Goal: Navigation & Orientation: Find specific page/section

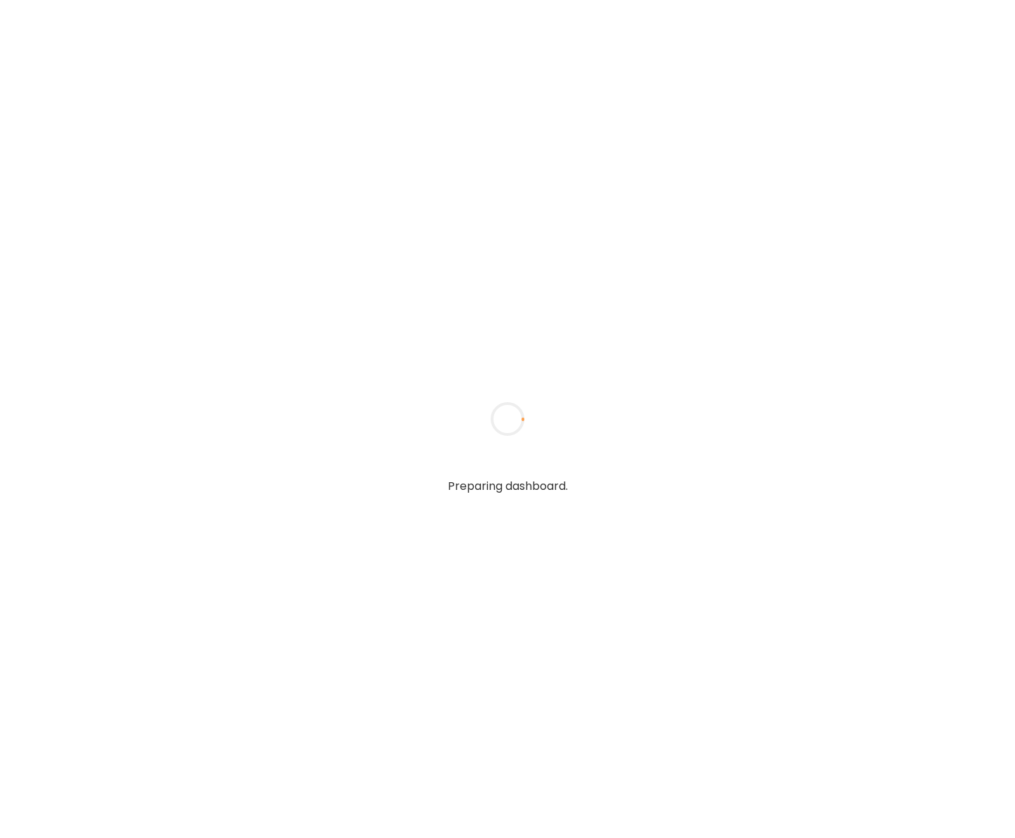
type input "**********"
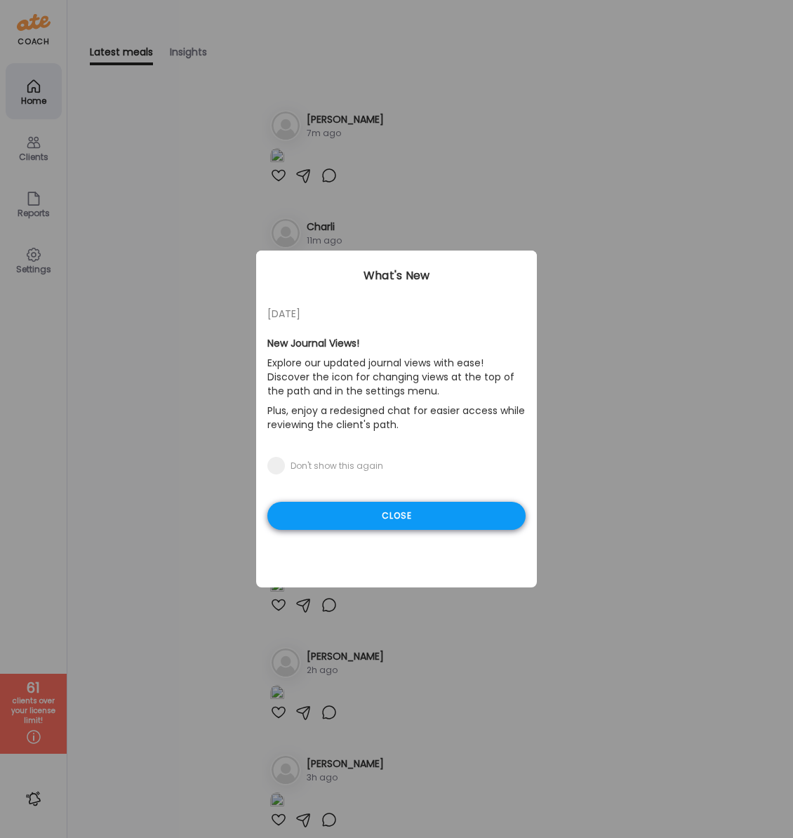
type input "**********"
click at [389, 518] on div "Close" at bounding box center [396, 516] width 258 height 28
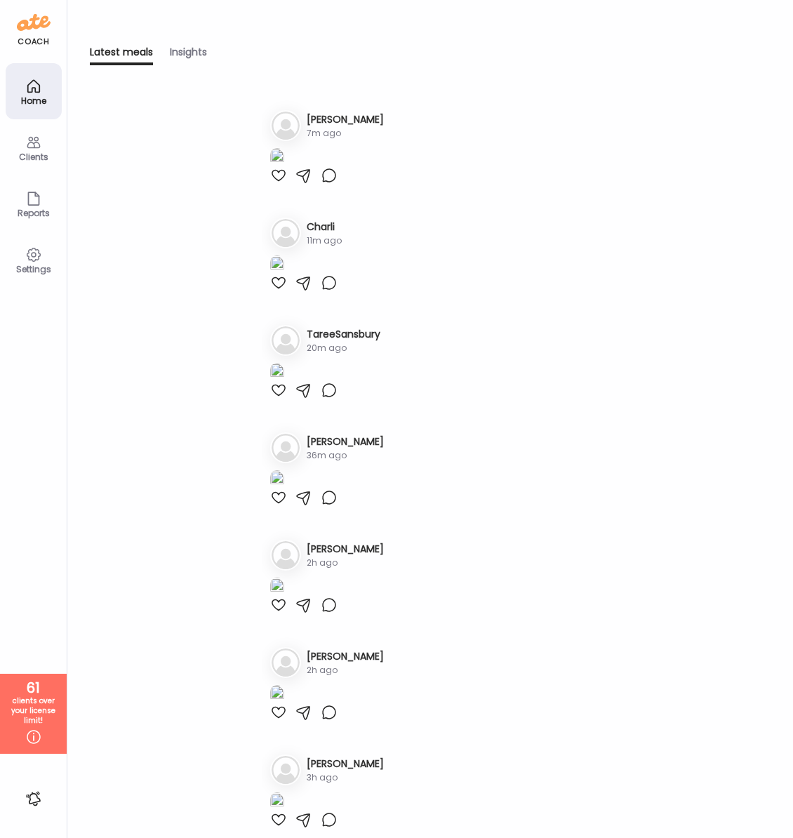
drag, startPoint x: 27, startPoint y: 153, endPoint x: 29, endPoint y: 142, distance: 11.4
click at [28, 153] on div "Clients" at bounding box center [33, 156] width 51 height 9
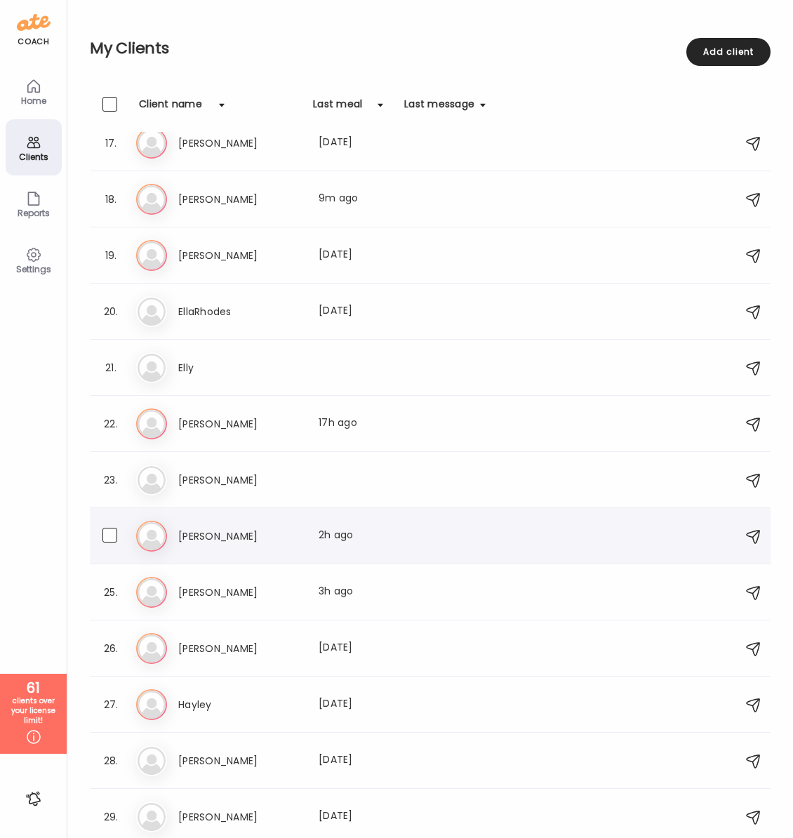
click at [195, 534] on h3 "[PERSON_NAME]" at bounding box center [240, 536] width 124 height 17
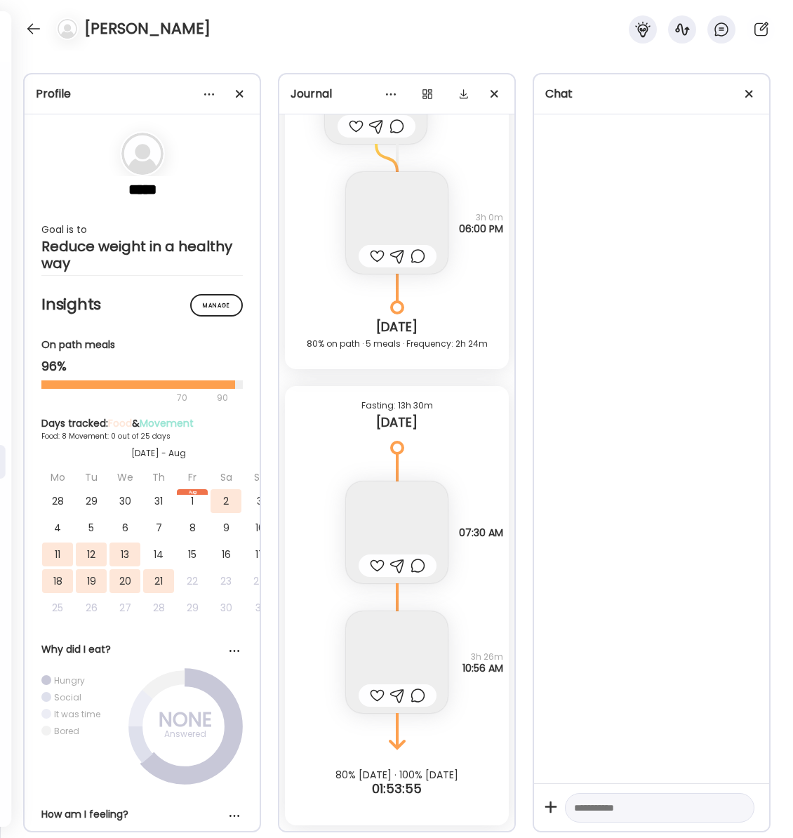
scroll to position [10818, 0]
click at [747, 94] on span at bounding box center [749, 94] width 8 height 8
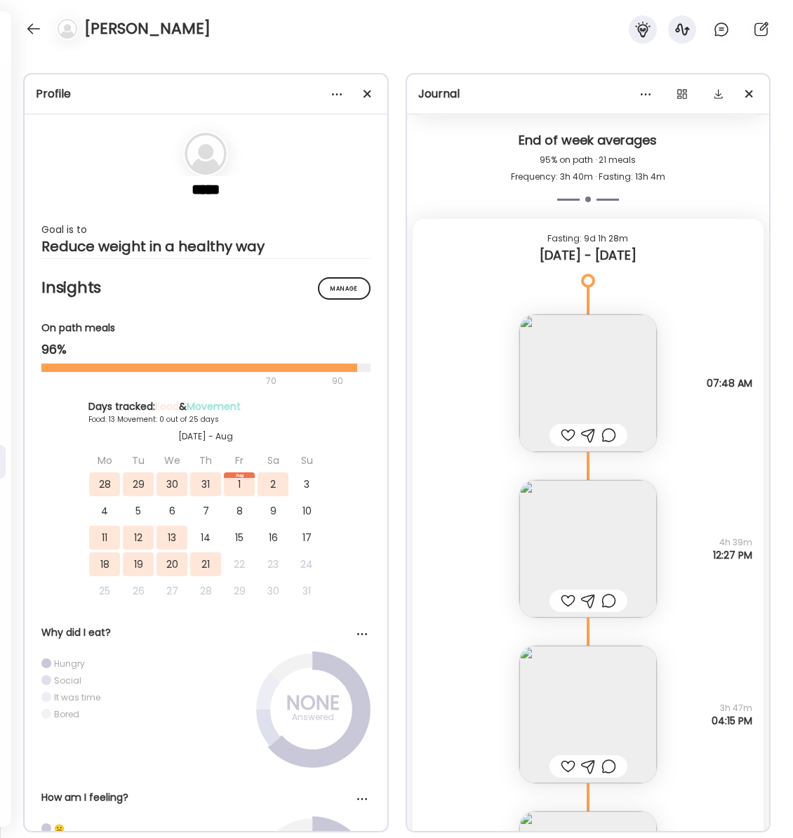
scroll to position [8366, 0]
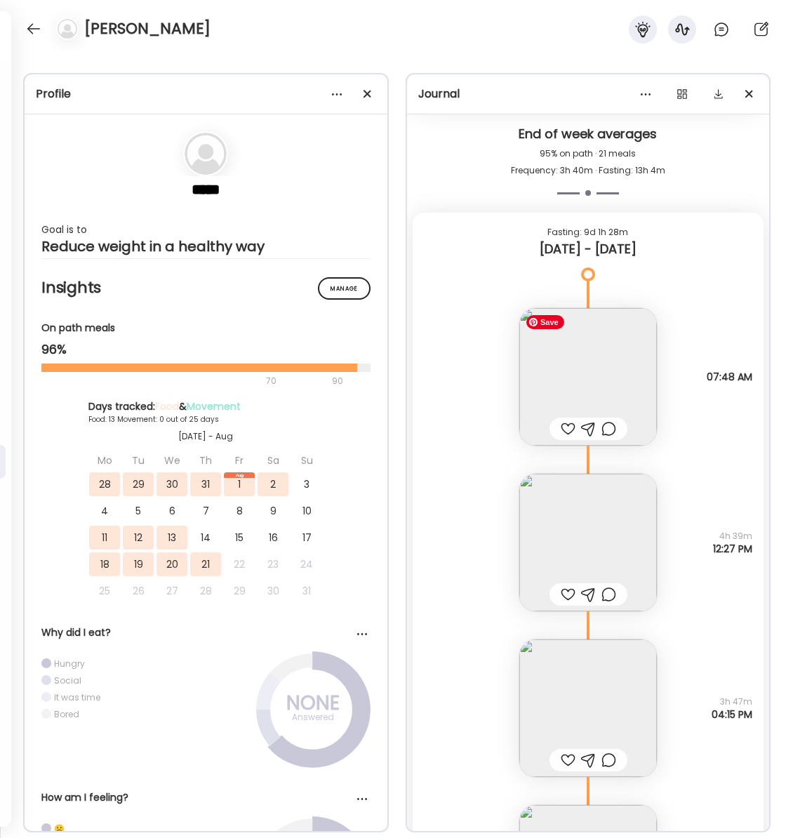
click at [586, 375] on img at bounding box center [588, 377] width 138 height 138
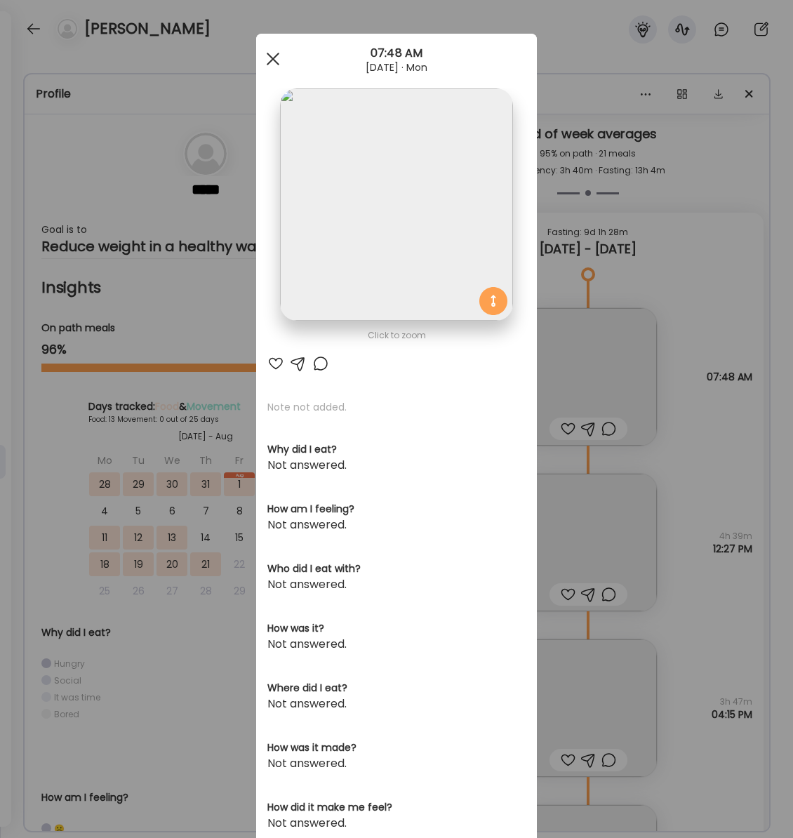
click at [274, 60] on span at bounding box center [273, 59] width 13 height 13
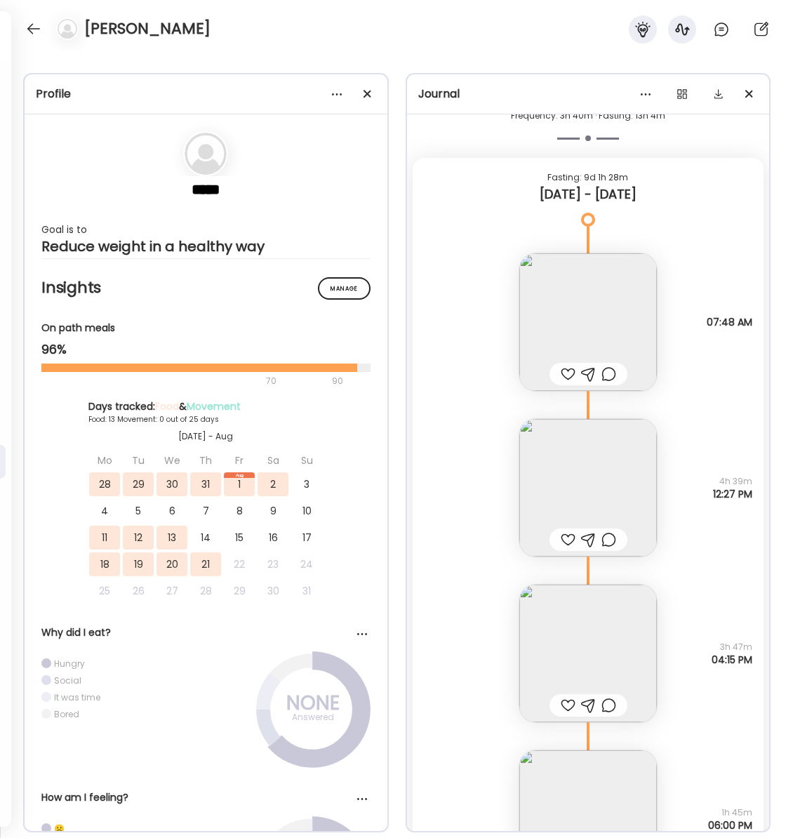
scroll to position [8435, 0]
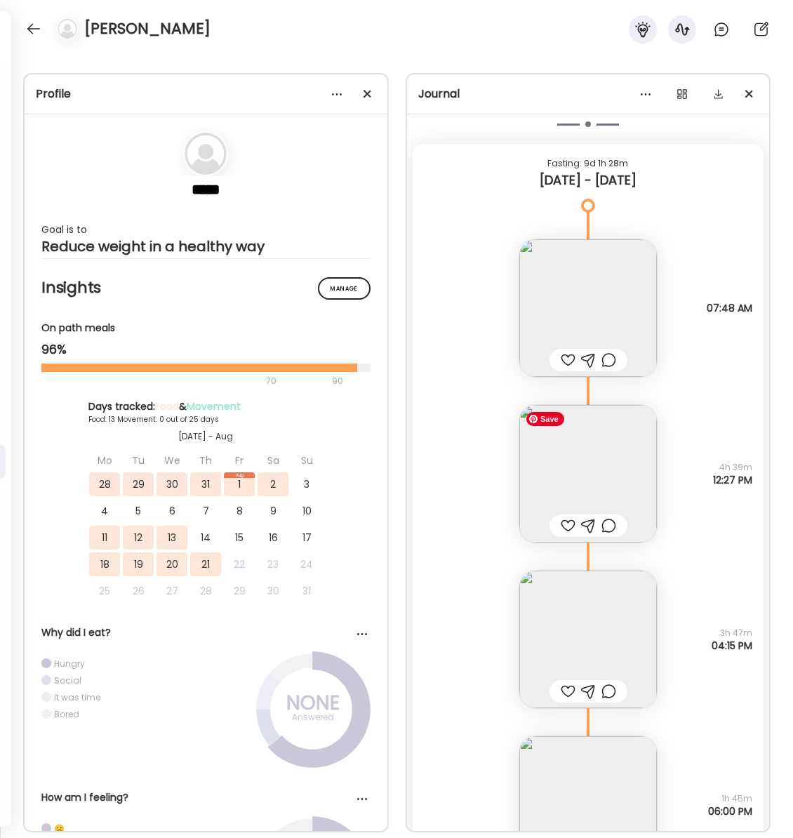
click at [568, 455] on img at bounding box center [588, 474] width 138 height 138
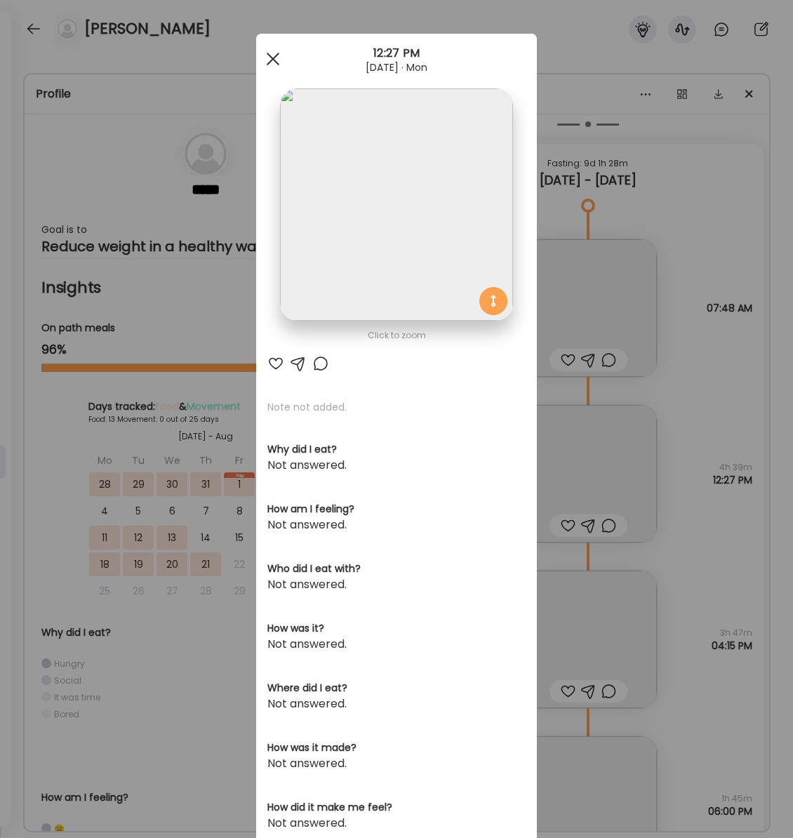
click at [272, 59] on span at bounding box center [273, 59] width 13 height 13
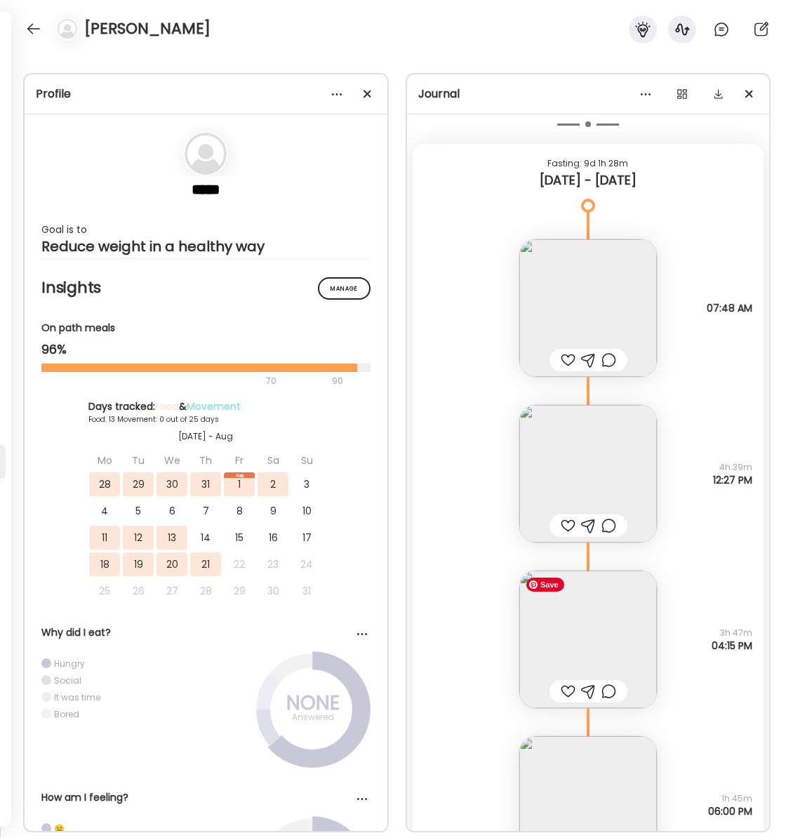
click at [584, 637] on img at bounding box center [588, 640] width 138 height 138
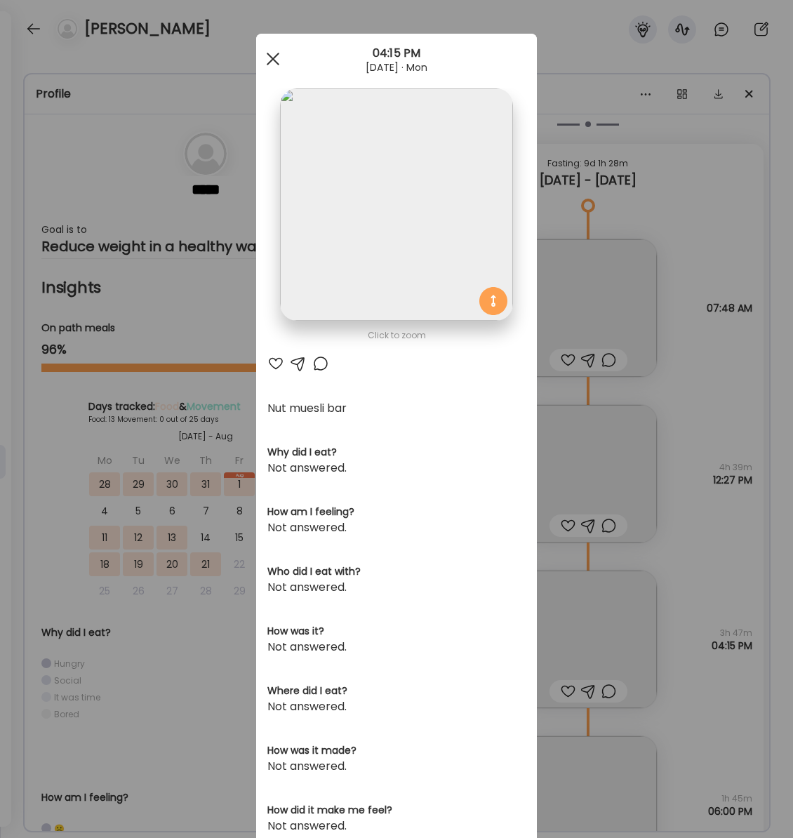
click at [274, 54] on div at bounding box center [273, 59] width 28 height 28
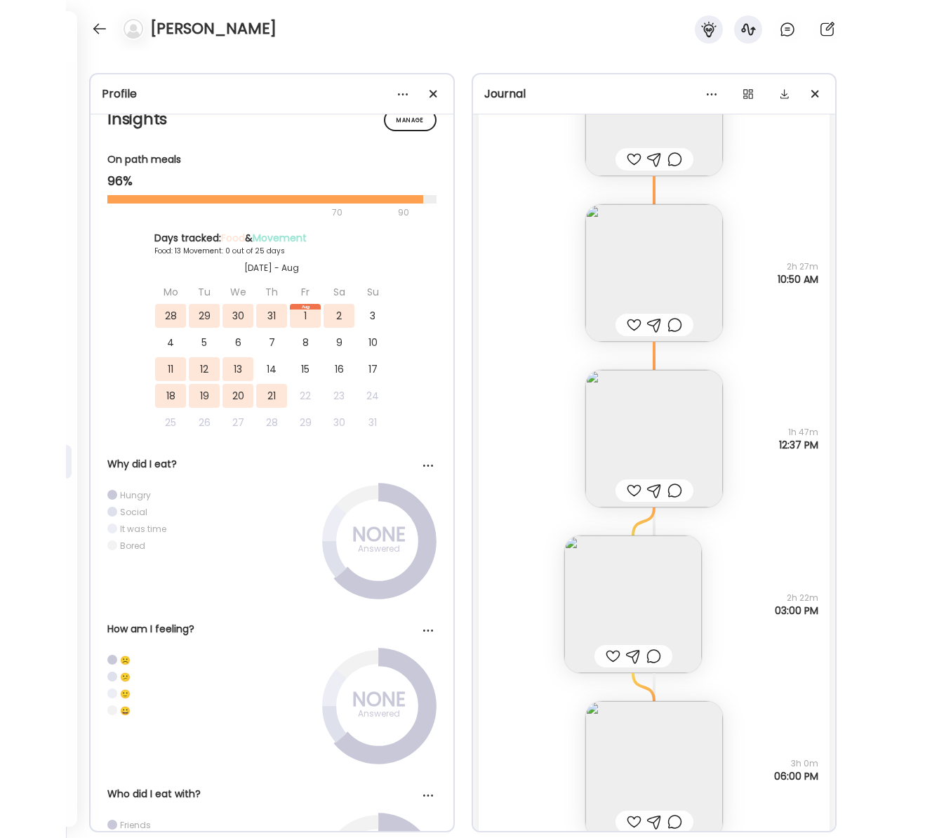
scroll to position [12376, 0]
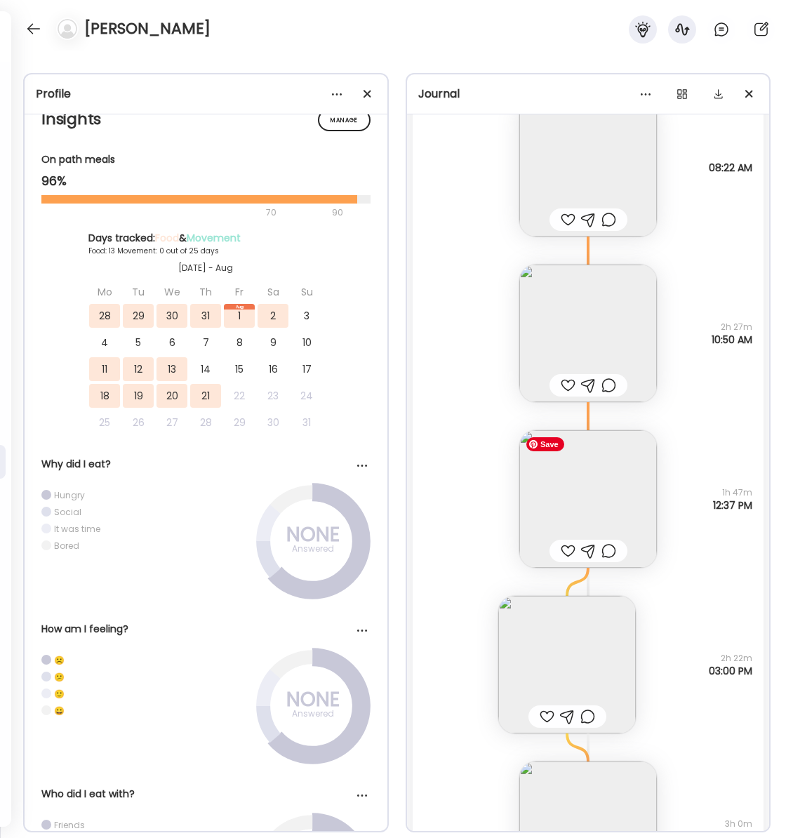
click at [580, 510] on img at bounding box center [588, 499] width 138 height 138
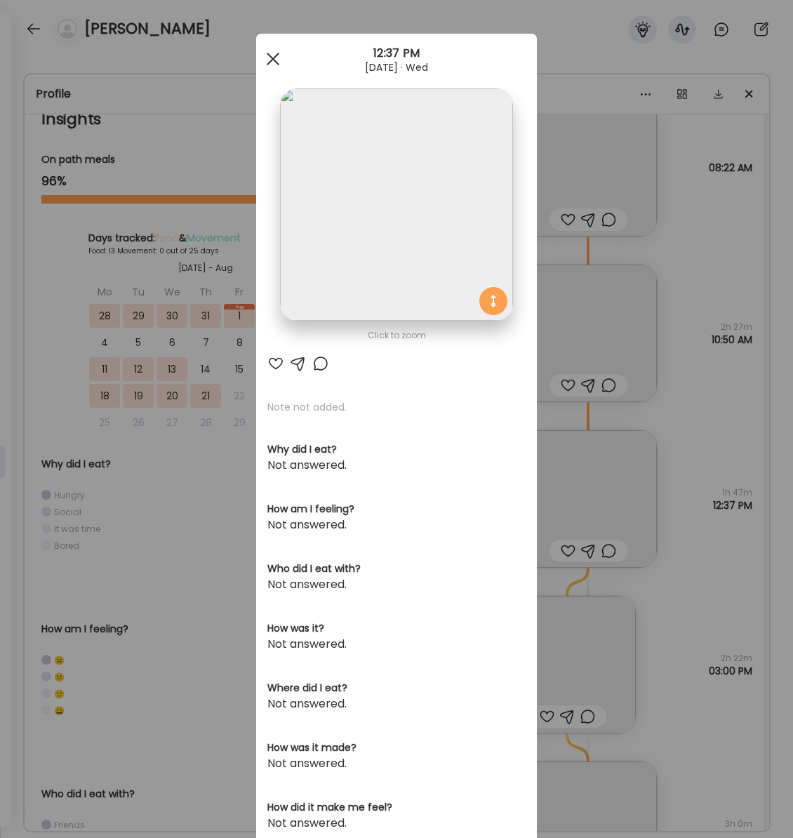
click at [272, 65] on div at bounding box center [273, 59] width 28 height 28
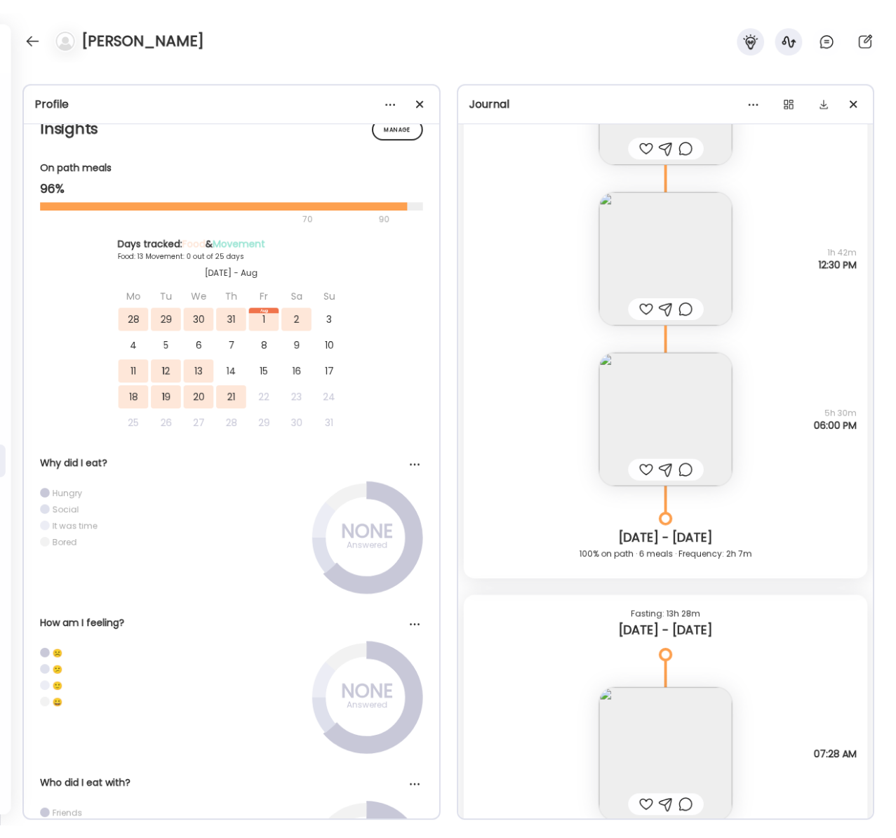
scroll to position [10778, 0]
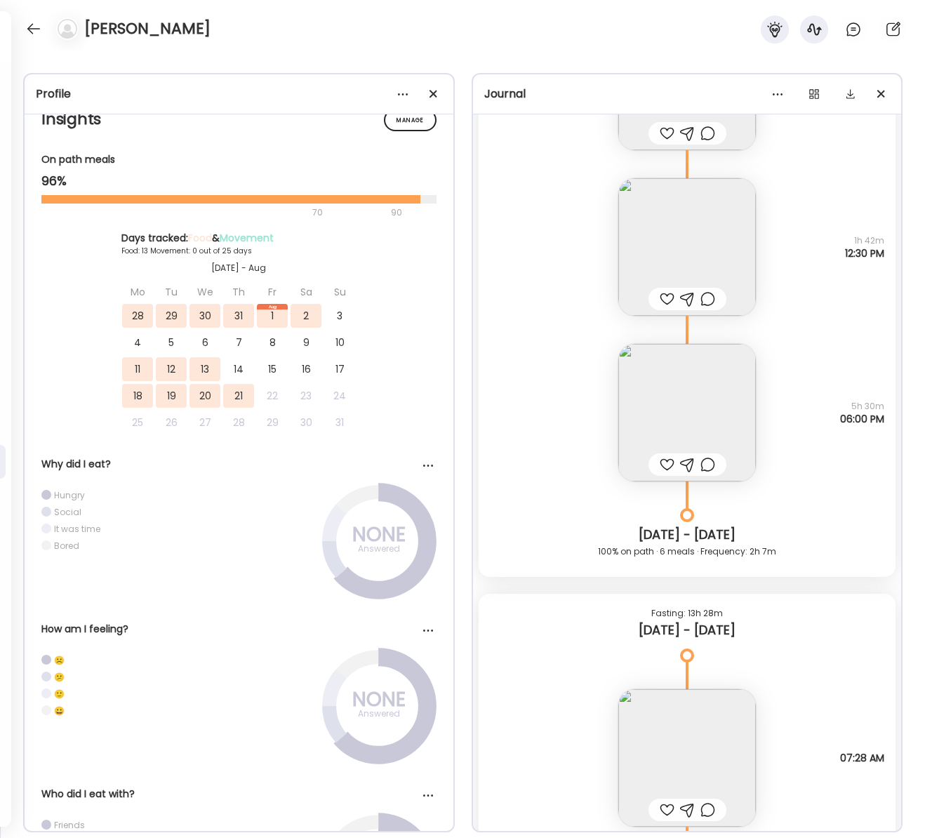
click at [813, 251] on div "Thai grilled pork rice noodle salad Questions not answered 1h 42m 12:30 PM" at bounding box center [688, 233] width 418 height 166
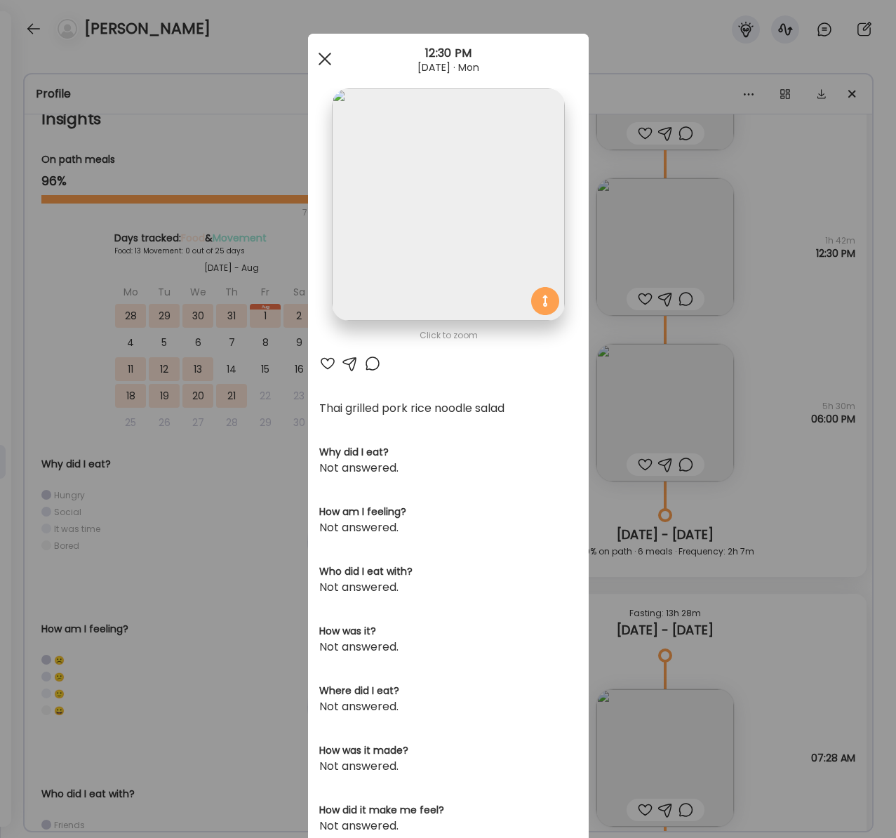
click at [319, 58] on div at bounding box center [325, 59] width 28 height 28
